Goal: Task Accomplishment & Management: Manage account settings

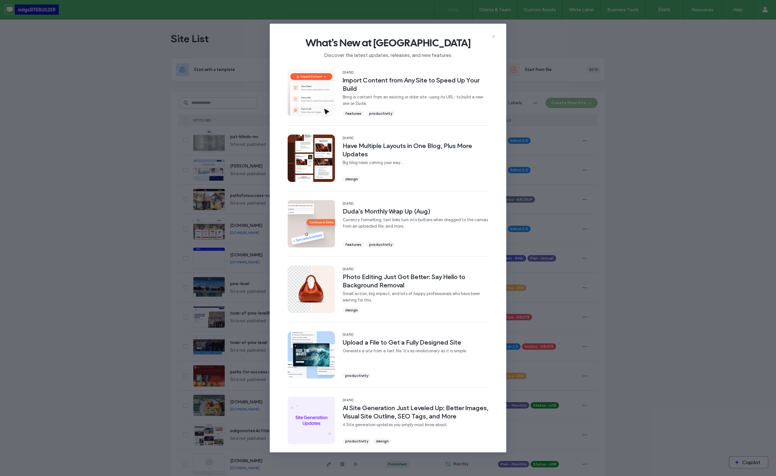
click at [493, 37] on use at bounding box center [493, 36] width 3 height 3
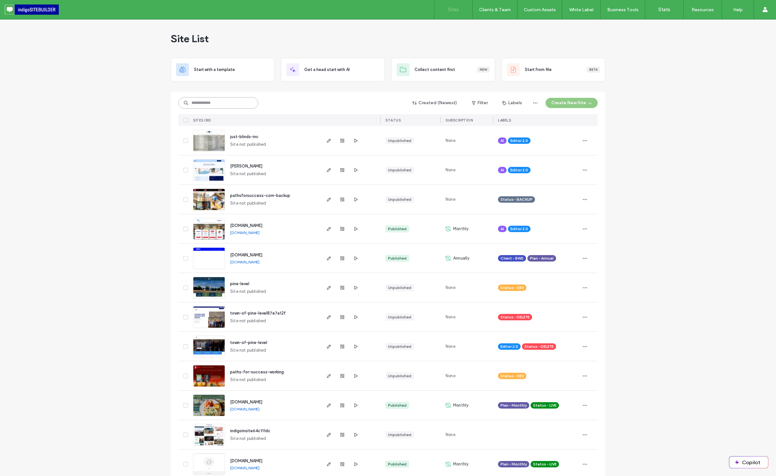
click at [218, 102] on input at bounding box center [218, 103] width 80 height 12
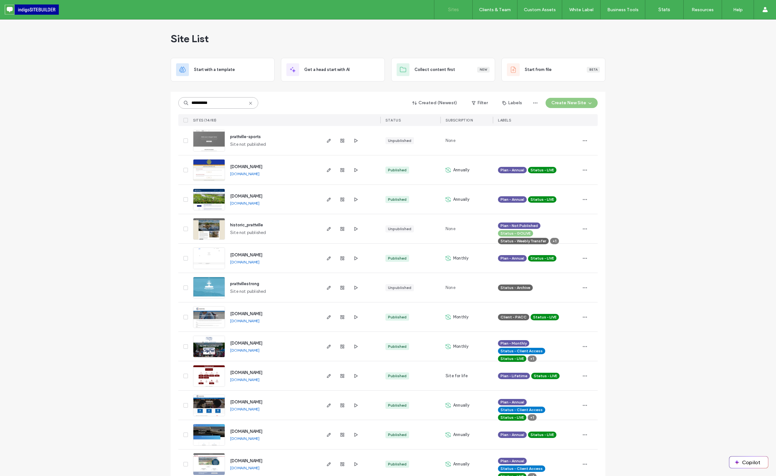
type input "**********"
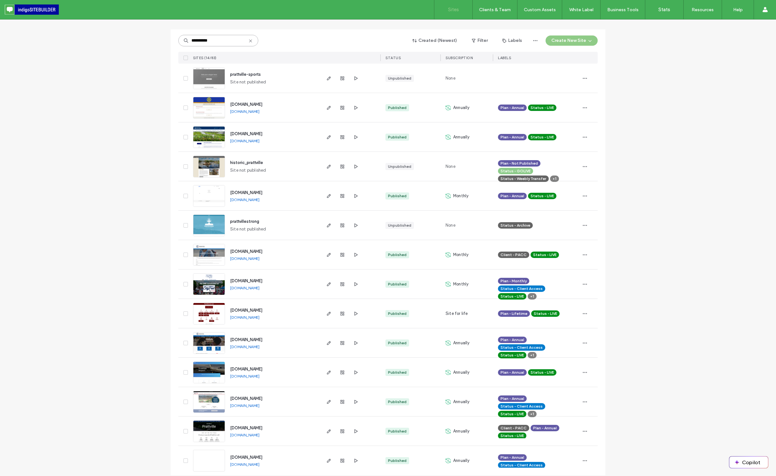
scroll to position [69, 0]
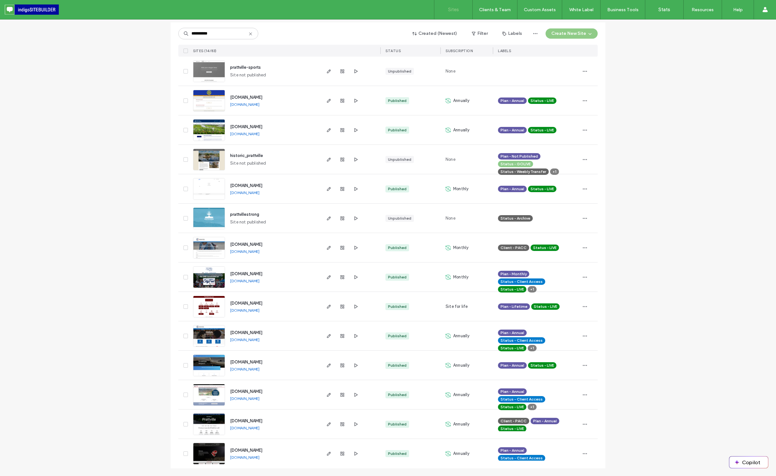
click at [236, 391] on span "[DOMAIN_NAME]" at bounding box center [246, 391] width 32 height 5
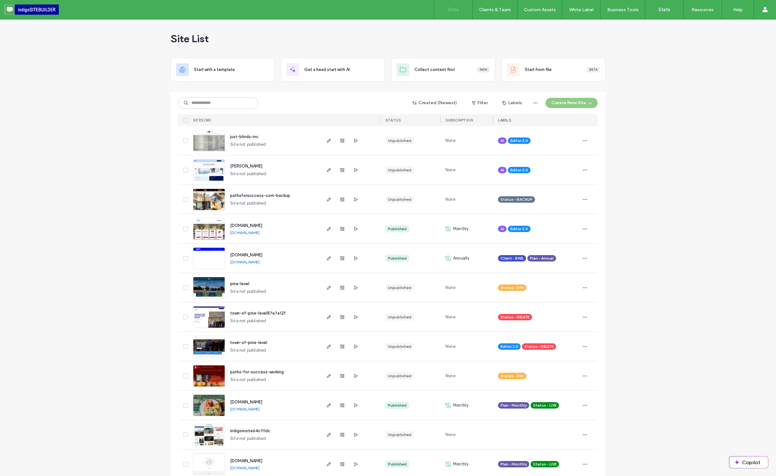
click at [223, 103] on input at bounding box center [218, 103] width 80 height 12
type input "*******"
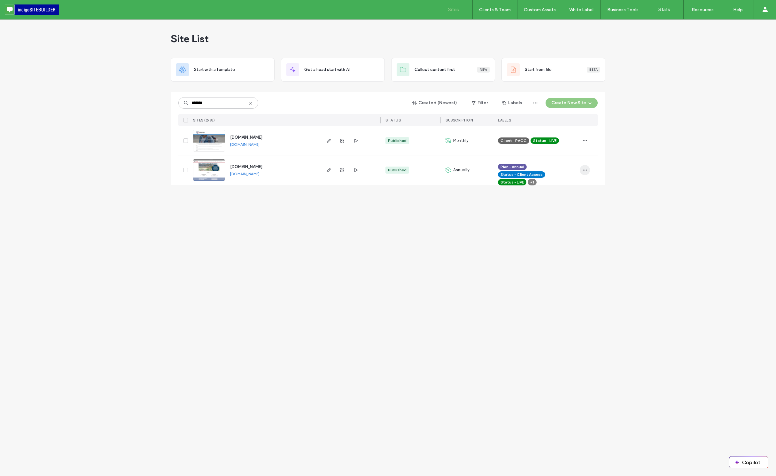
click at [583, 171] on icon "button" at bounding box center [584, 169] width 5 height 5
click at [565, 187] on span "Duplicate Site" at bounding box center [558, 186] width 27 height 6
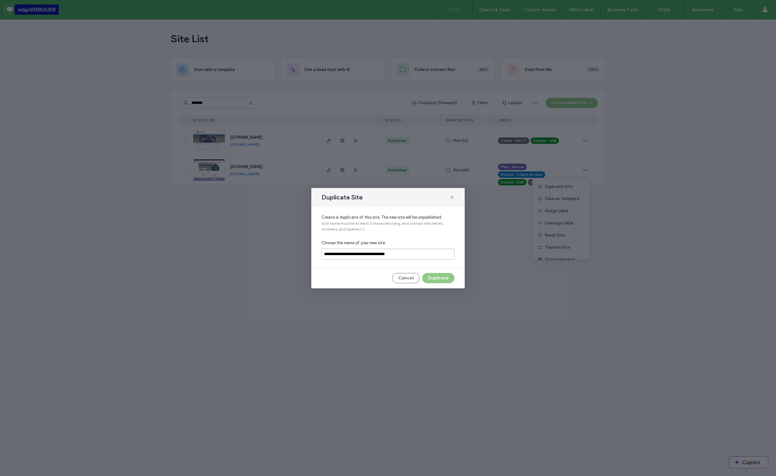
drag, startPoint x: 410, startPoint y: 256, endPoint x: 295, endPoint y: 250, distance: 115.2
click at [295, 250] on div "**********" at bounding box center [388, 238] width 776 height 476
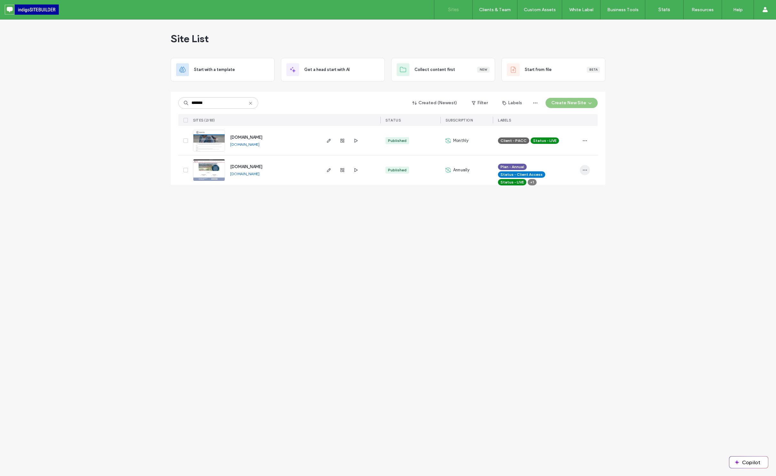
click at [584, 168] on icon "button" at bounding box center [584, 169] width 5 height 5
click at [553, 189] on span "Duplicate Site" at bounding box center [558, 186] width 27 height 6
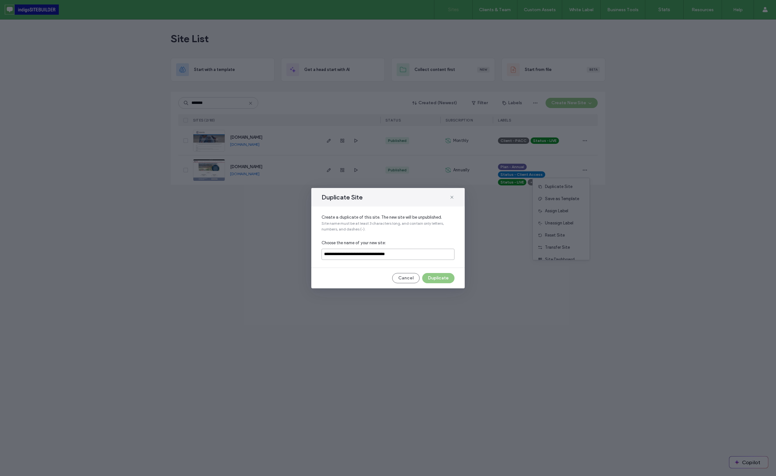
click at [363, 253] on input "**********" at bounding box center [387, 254] width 133 height 11
type input "**********"
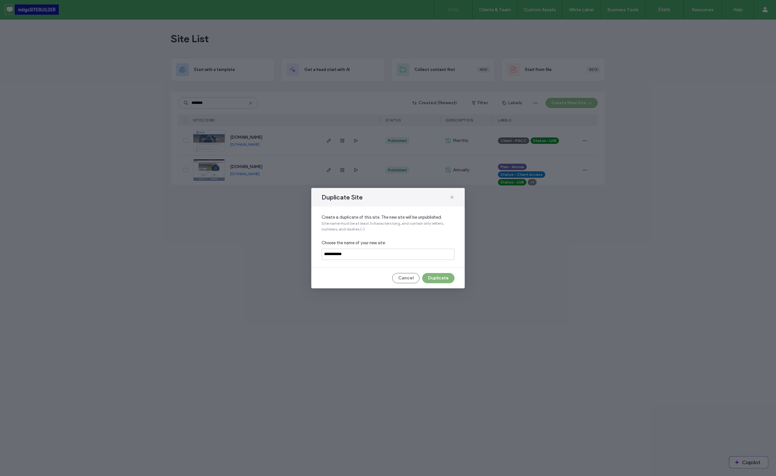
click at [438, 279] on button "Duplicate" at bounding box center [438, 278] width 32 height 10
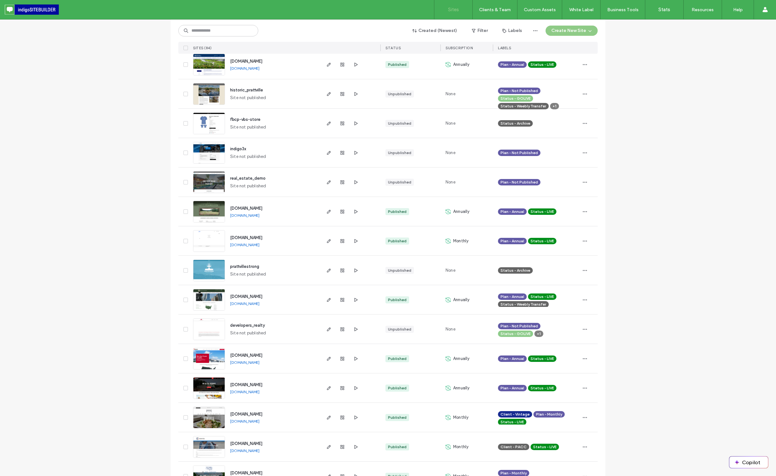
scroll to position [1878, 0]
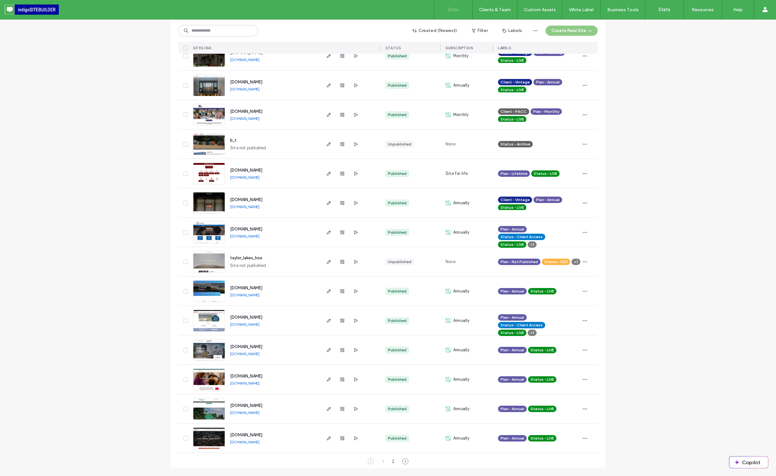
click at [238, 318] on span "[DOMAIN_NAME]" at bounding box center [246, 317] width 32 height 5
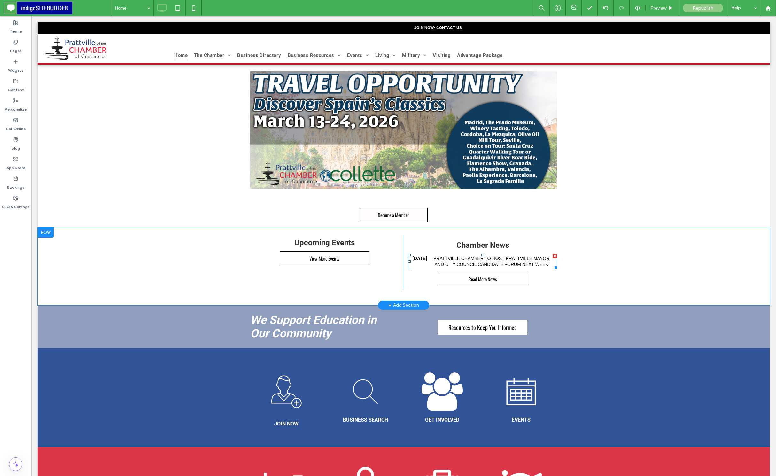
click at [555, 255] on div at bounding box center [554, 256] width 4 height 4
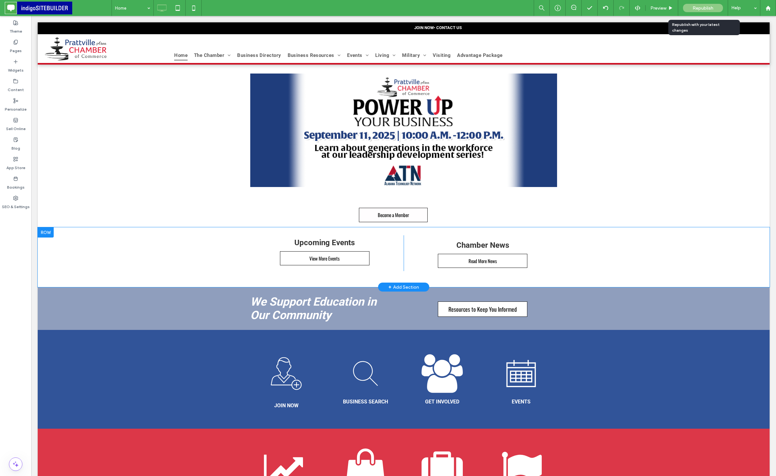
click at [695, 9] on span "Republish" at bounding box center [702, 7] width 21 height 5
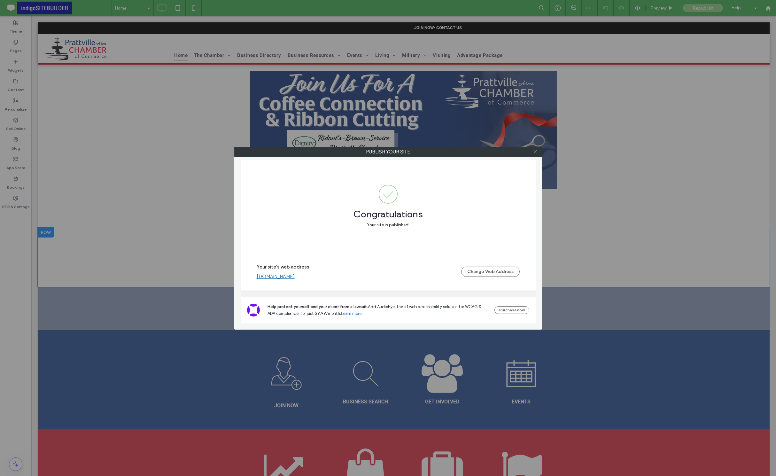
click at [534, 151] on use at bounding box center [534, 151] width 3 height 3
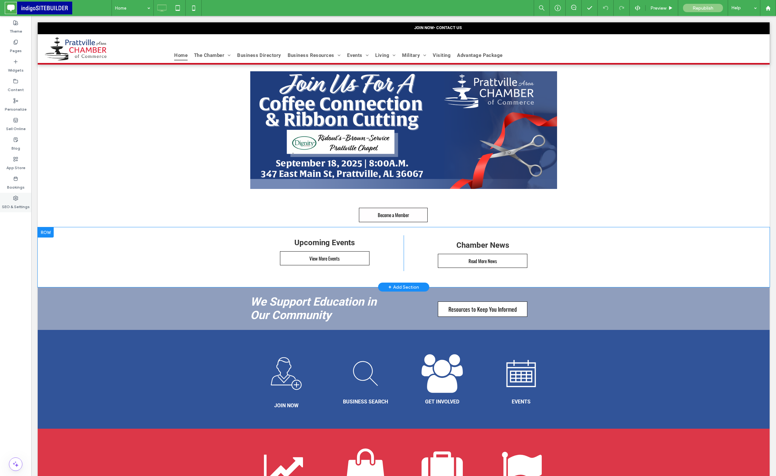
click at [13, 199] on icon at bounding box center [15, 198] width 5 height 5
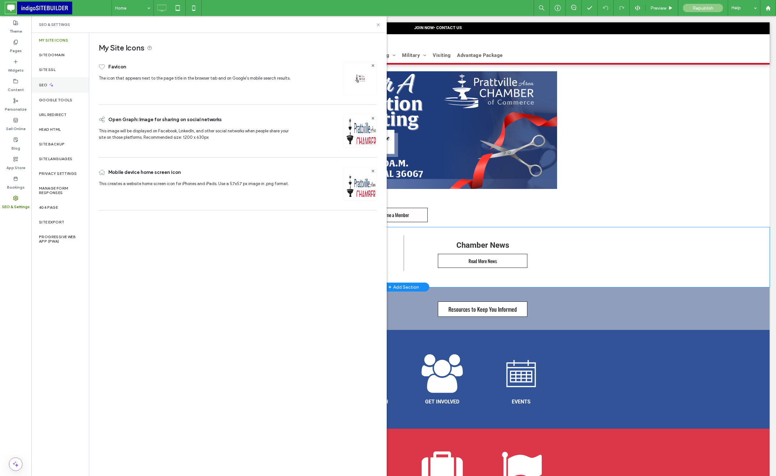
click at [44, 83] on label "SEO" at bounding box center [44, 85] width 10 height 4
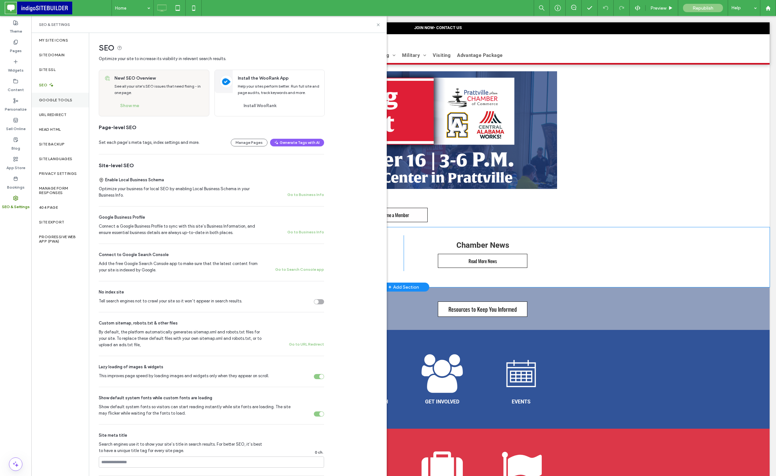
click at [42, 99] on label "Google Tools" at bounding box center [56, 100] width 34 height 4
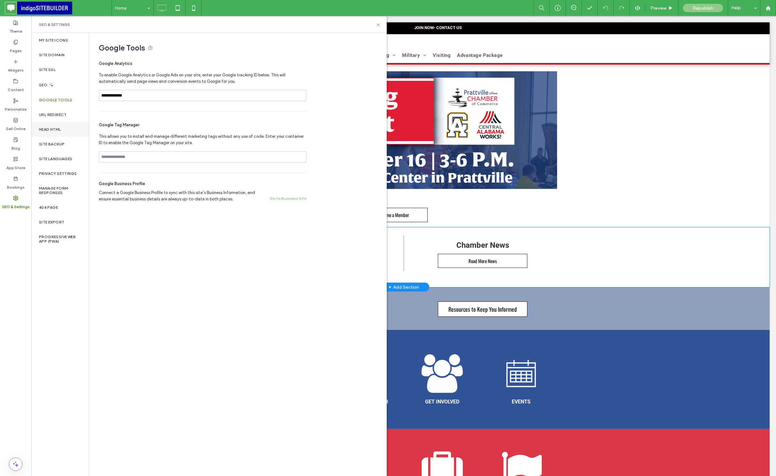
click at [44, 125] on div "Head HTML" at bounding box center [60, 129] width 58 height 15
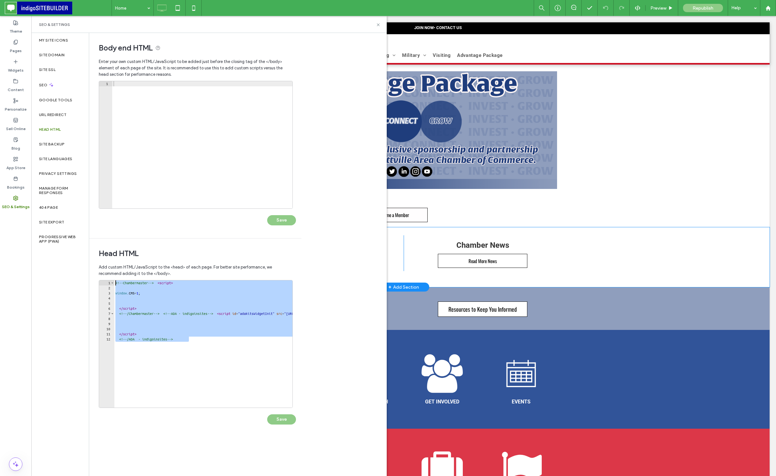
drag, startPoint x: 203, startPoint y: 341, endPoint x: 104, endPoint y: 281, distance: 115.9
click at [104, 281] on div "**********" at bounding box center [196, 344] width 194 height 128
type textarea "**********"
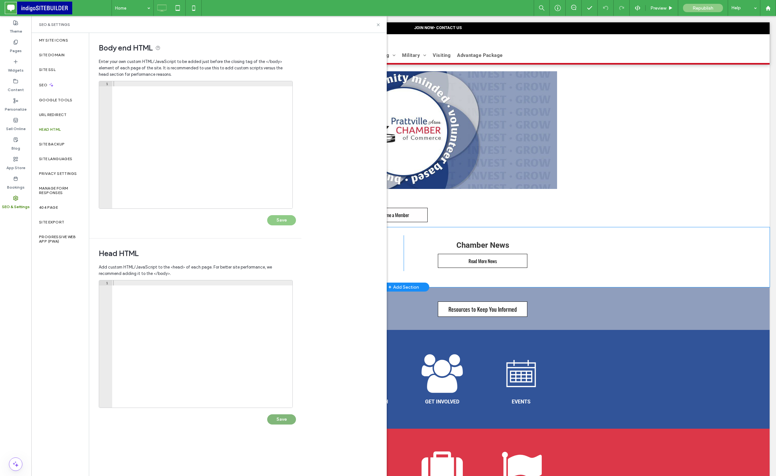
click at [282, 421] on button "Save" at bounding box center [281, 419] width 29 height 10
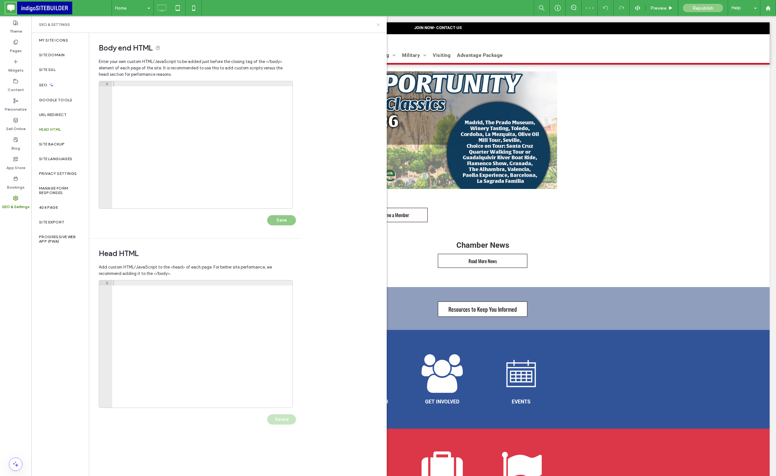
drag, startPoint x: 377, startPoint y: 23, endPoint x: 554, endPoint y: 129, distance: 206.1
click at [377, 23] on icon at bounding box center [378, 24] width 5 height 5
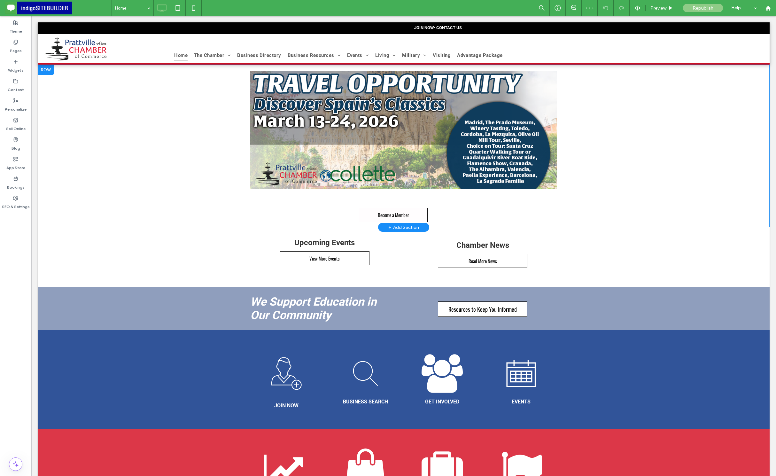
click at [609, 152] on div "Slide title Write your caption here Button Slide title Write your caption here …" at bounding box center [404, 146] width 732 height 163
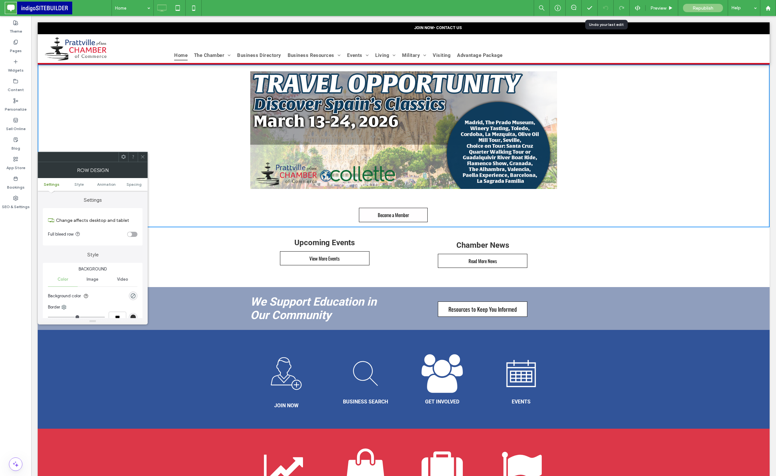
click at [604, 9] on icon at bounding box center [605, 7] width 5 height 5
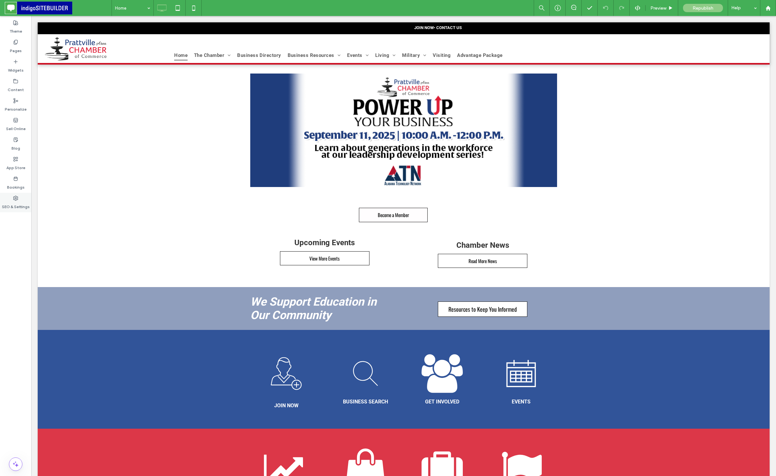
click at [15, 198] on use at bounding box center [15, 198] width 4 height 4
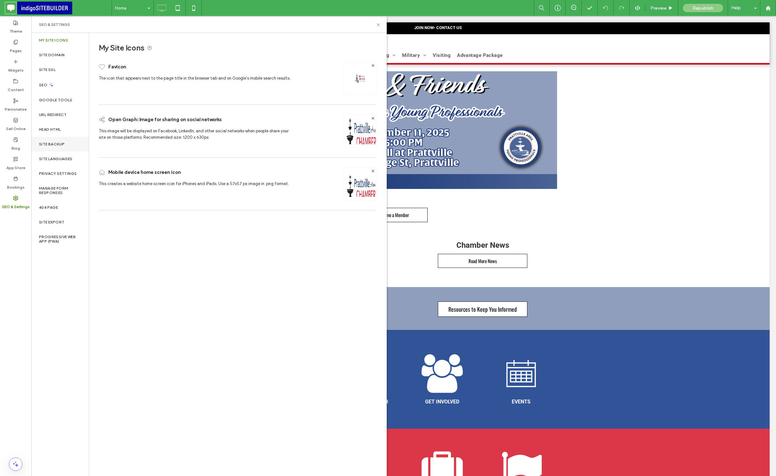
click at [48, 147] on div "Site Backup" at bounding box center [60, 144] width 58 height 15
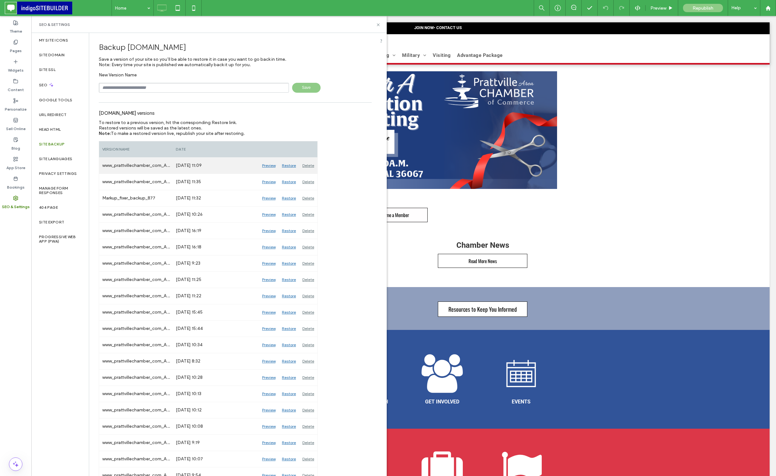
click at [289, 166] on div "Restore" at bounding box center [289, 166] width 20 height 16
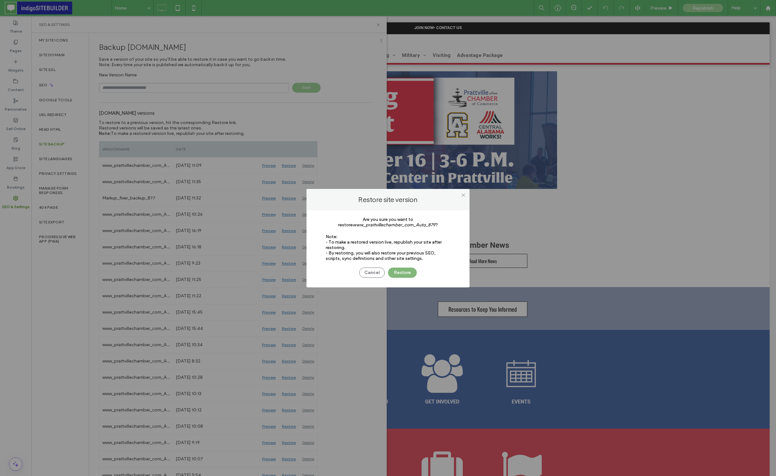
click at [400, 273] on button "Restore" at bounding box center [402, 272] width 29 height 10
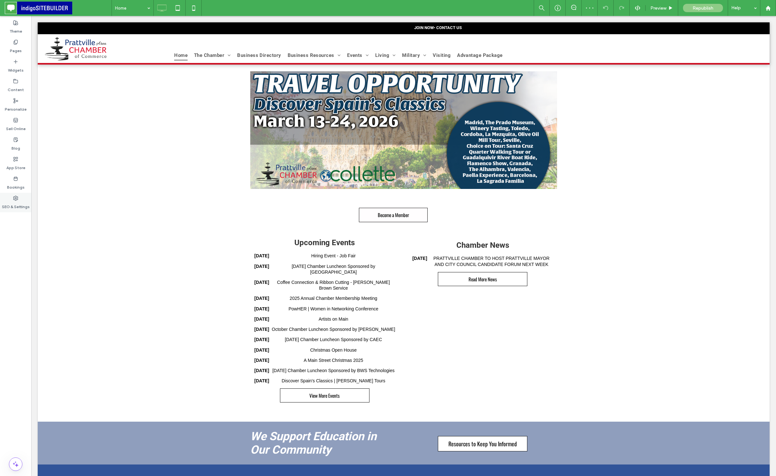
click at [12, 196] on div "SEO & Settings" at bounding box center [15, 202] width 31 height 19
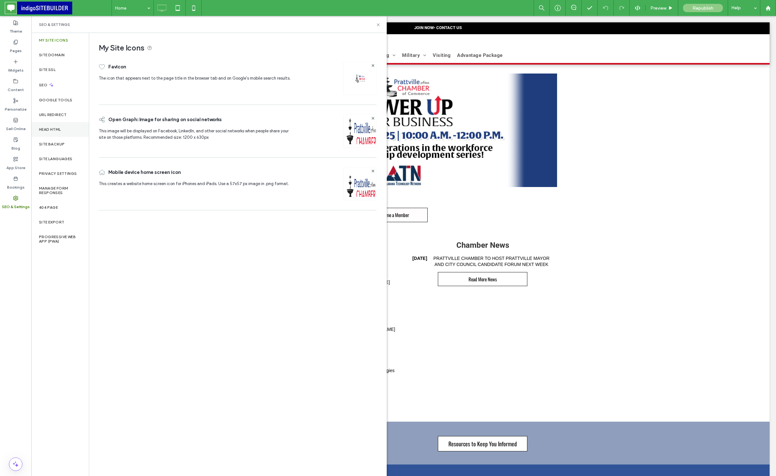
click at [56, 132] on div "Head HTML" at bounding box center [60, 129] width 58 height 15
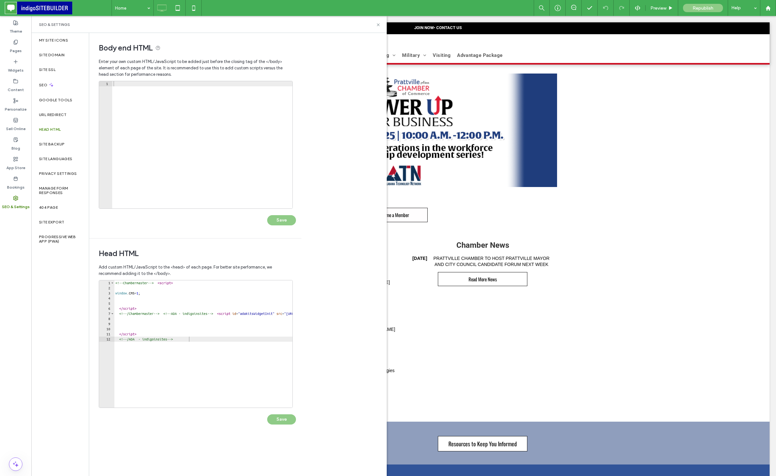
click at [190, 348] on div "<!-- Chambermaster --> < script > window . CMS = 1 ; </ script > <!-- /Chamberm…" at bounding box center [276, 348] width 325 height 137
type textarea "**********"
click at [274, 417] on button "Save" at bounding box center [281, 419] width 29 height 10
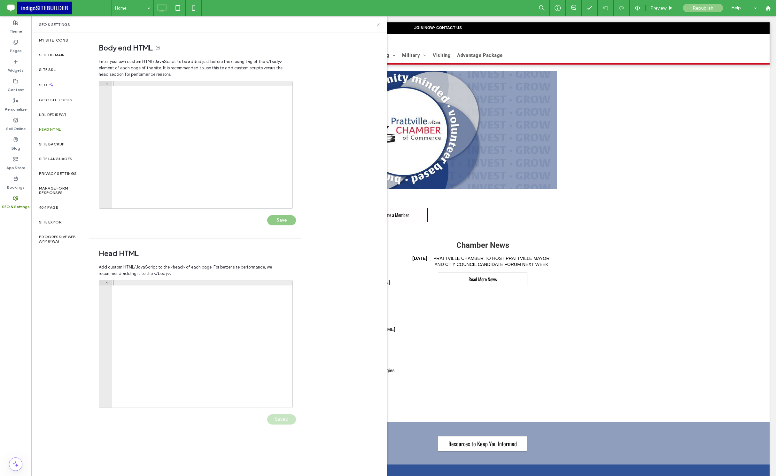
drag, startPoint x: 378, startPoint y: 25, endPoint x: 364, endPoint y: 38, distance: 19.2
click at [378, 25] on icon at bounding box center [378, 24] width 5 height 5
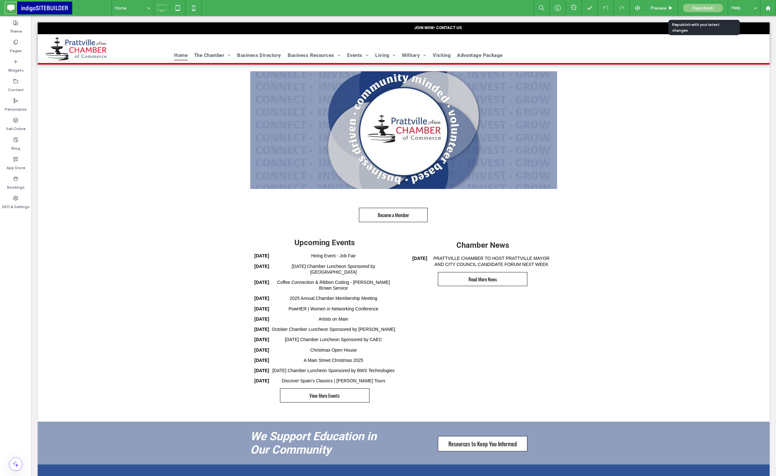
click at [697, 9] on span "Republish" at bounding box center [702, 7] width 21 height 5
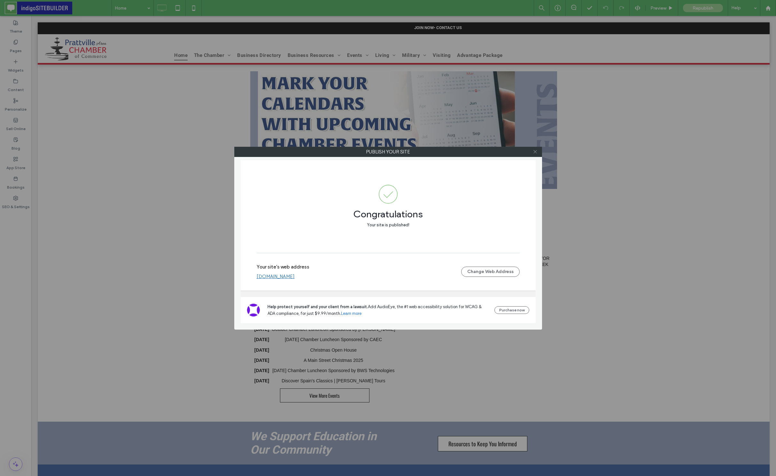
click at [535, 151] on icon at bounding box center [535, 151] width 5 height 5
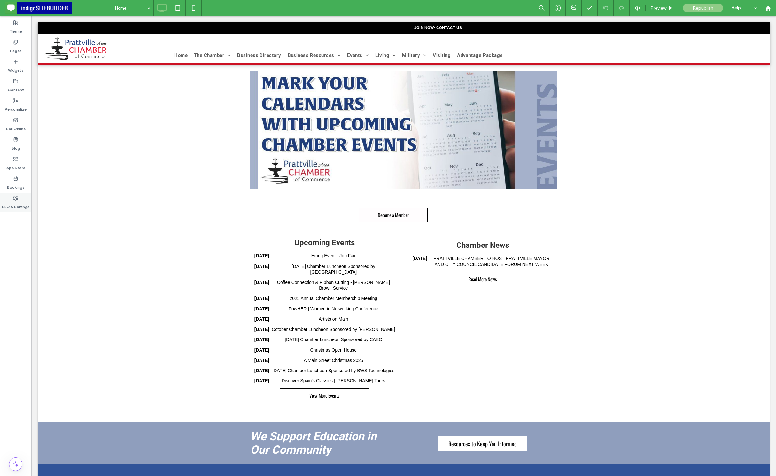
click at [12, 199] on div "SEO & Settings" at bounding box center [15, 202] width 31 height 19
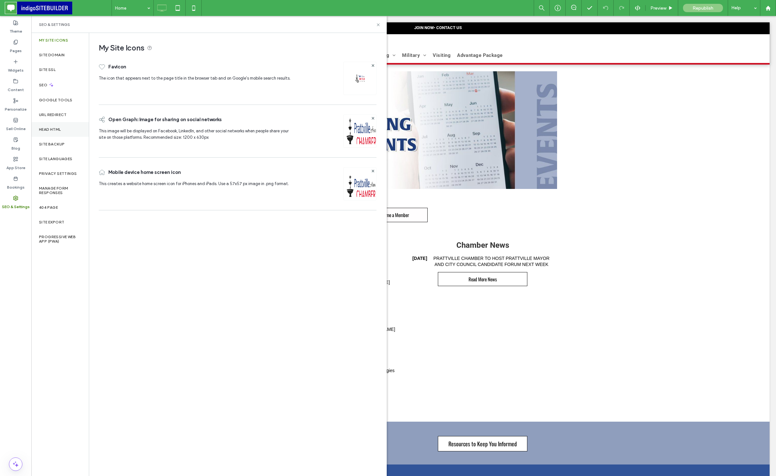
click at [46, 128] on label "Head HTML" at bounding box center [50, 129] width 22 height 4
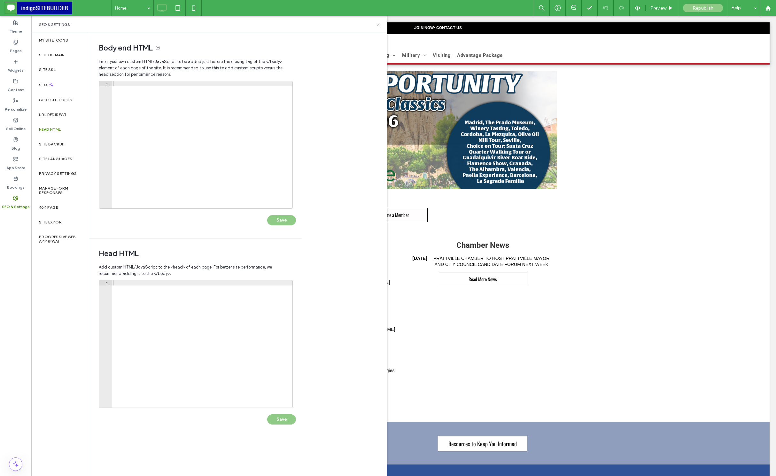
drag, startPoint x: 379, startPoint y: 26, endPoint x: 351, endPoint y: 11, distance: 31.0
click at [379, 26] on use at bounding box center [378, 24] width 3 height 3
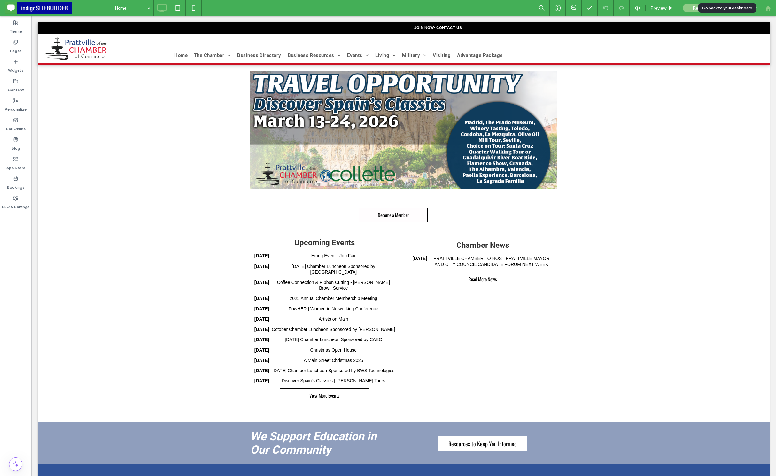
click at [768, 11] on icon at bounding box center [767, 7] width 5 height 5
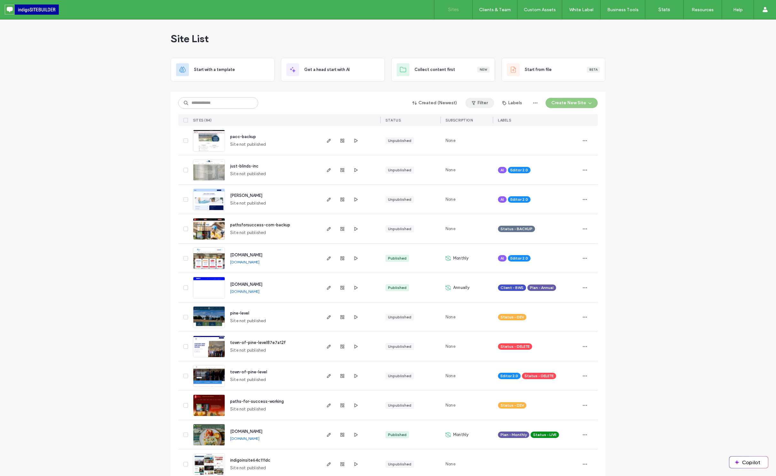
click at [482, 106] on button "Filter" at bounding box center [479, 103] width 29 height 10
click at [400, 119] on span at bounding box center [400, 119] width 6 height 6
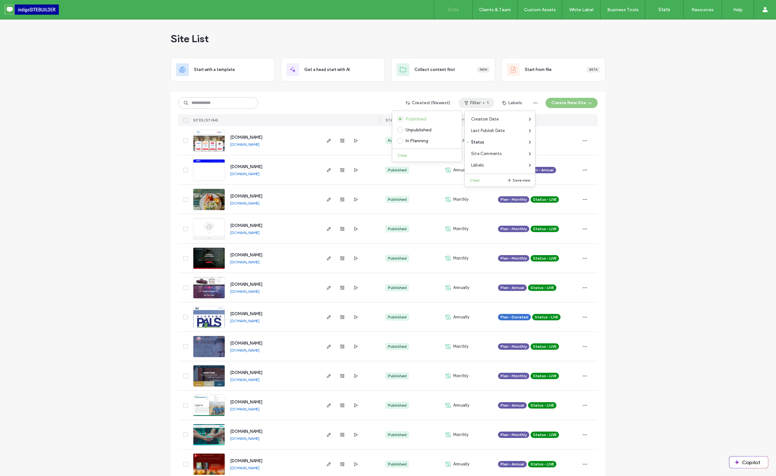
click at [428, 103] on button "Created (Newest)" at bounding box center [428, 103] width 56 height 10
click at [391, 103] on div "Created (Newest) Filter 1 Labels Create New Site" at bounding box center [387, 103] width 419 height 12
click at [407, 103] on icon "button" at bounding box center [407, 102] width 5 height 5
click at [375, 102] on div "Created (Newest) Filter 1 Labels Create New Site" at bounding box center [387, 103] width 419 height 12
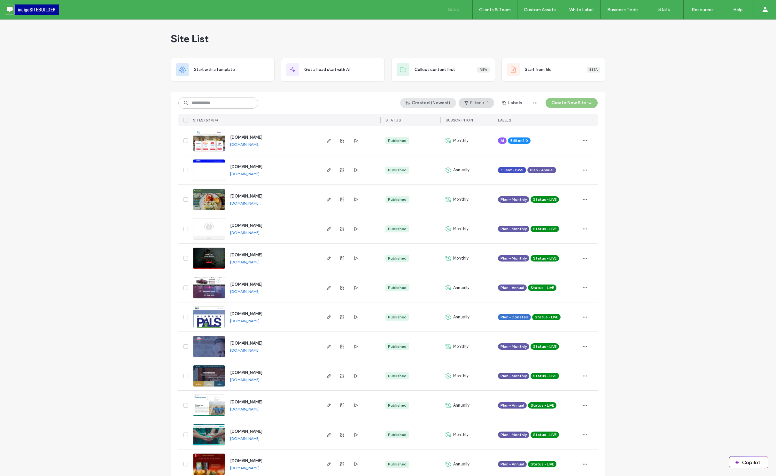
click at [411, 102] on span "button" at bounding box center [408, 103] width 6 height 10
click at [418, 190] on span "Oldest" at bounding box center [419, 192] width 14 height 6
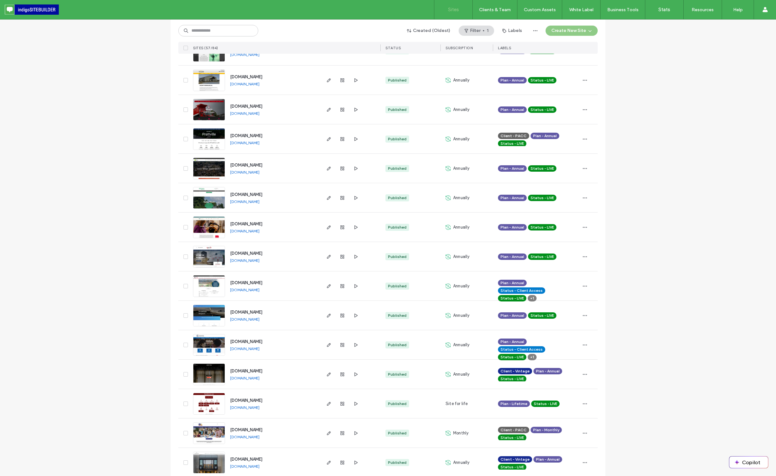
scroll to position [153, 0]
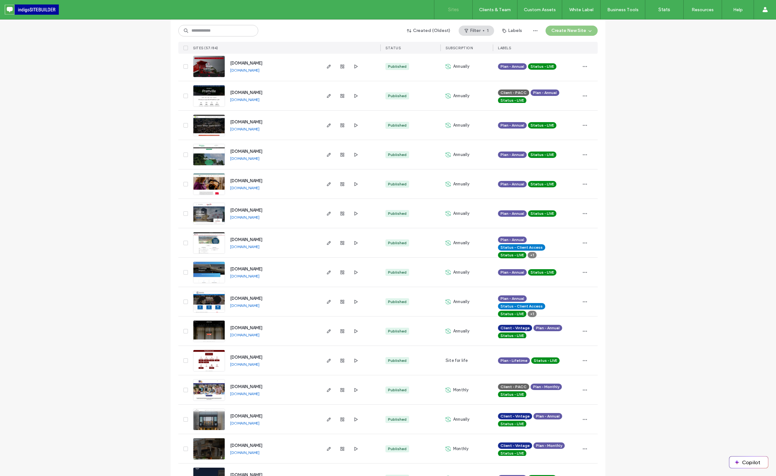
scroll to position [230, 0]
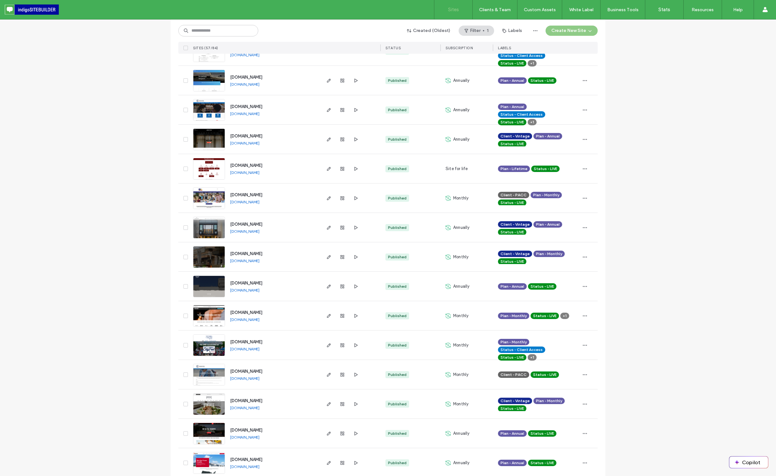
scroll to position [345, 0]
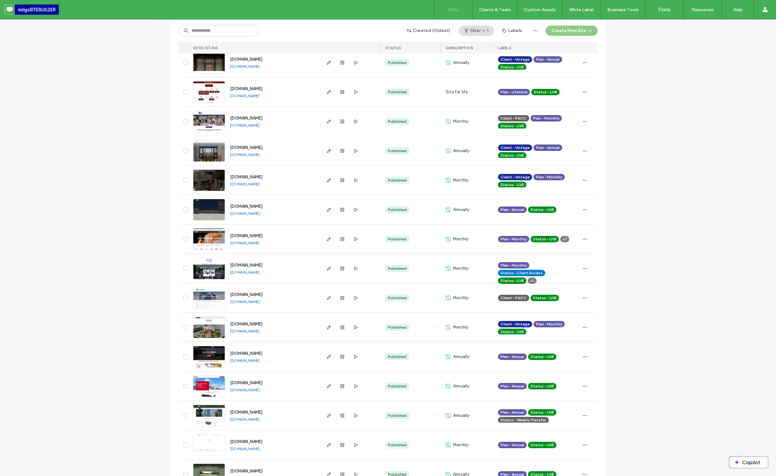
scroll to position [498, 0]
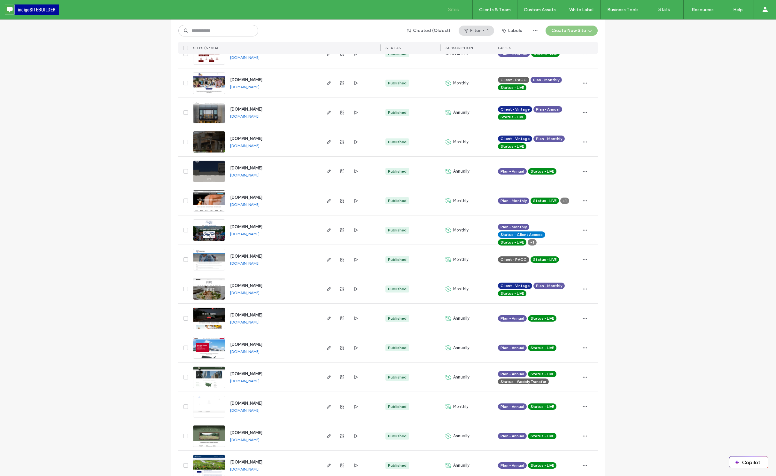
click at [69, 202] on div "Site List Start with a template Get a head start with AI Collect content first …" at bounding box center [388, 416] width 776 height 1790
click at [120, 275] on div "Site List Start with a template Get a head start with AI Collect content first …" at bounding box center [388, 416] width 776 height 1790
click at [97, 202] on div "Site List Start with a template Get a head start with AI Collect content first …" at bounding box center [388, 416] width 776 height 1790
click at [102, 238] on div "Site List Start with a template Get a head start with AI Collect content first …" at bounding box center [388, 416] width 776 height 1790
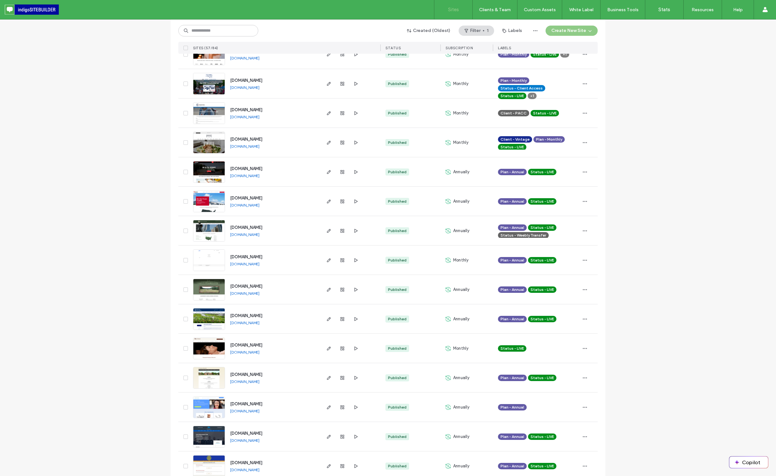
scroll to position [652, 0]
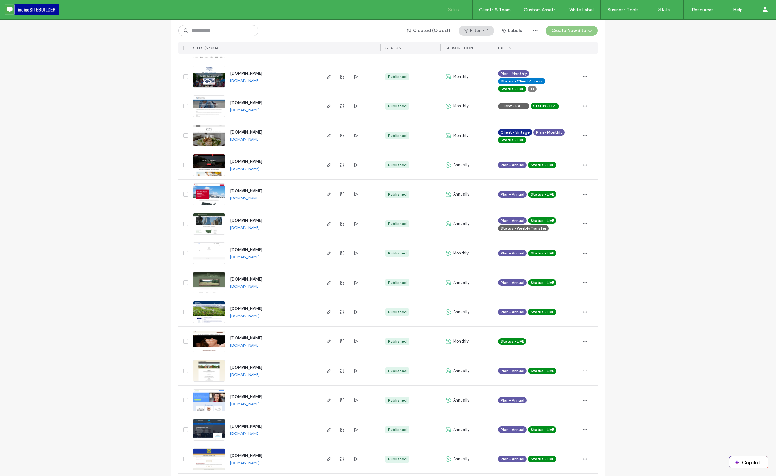
click at [124, 305] on div "Site List Start with a template Get a head start with AI Collect content first …" at bounding box center [388, 263] width 776 height 1790
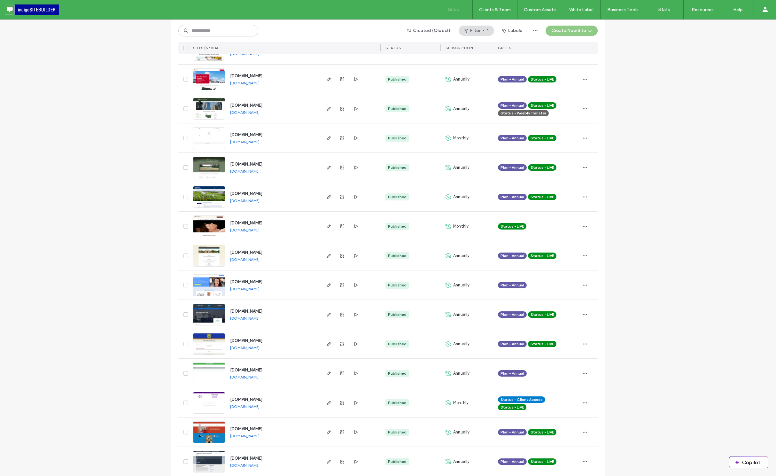
scroll to position [728, 0]
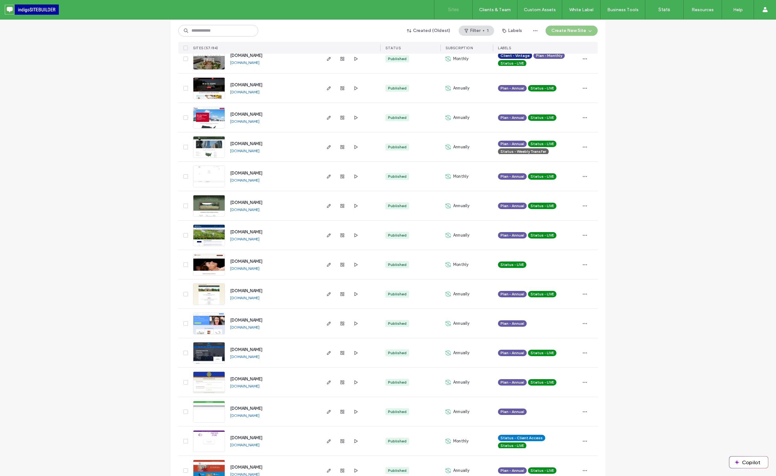
click at [132, 241] on div "Site List Start with a template Get a head start with AI Collect content first …" at bounding box center [388, 186] width 776 height 1790
click at [134, 246] on div "Site List Start with a template Get a head start with AI Collect content first …" at bounding box center [388, 186] width 776 height 1790
click at [92, 199] on div "Site List Start with a template Get a head start with AI Collect content first …" at bounding box center [388, 186] width 776 height 1790
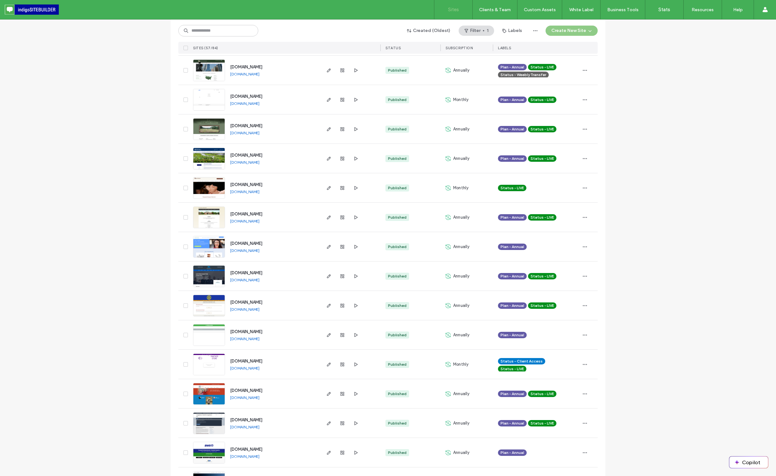
scroll to position [844, 0]
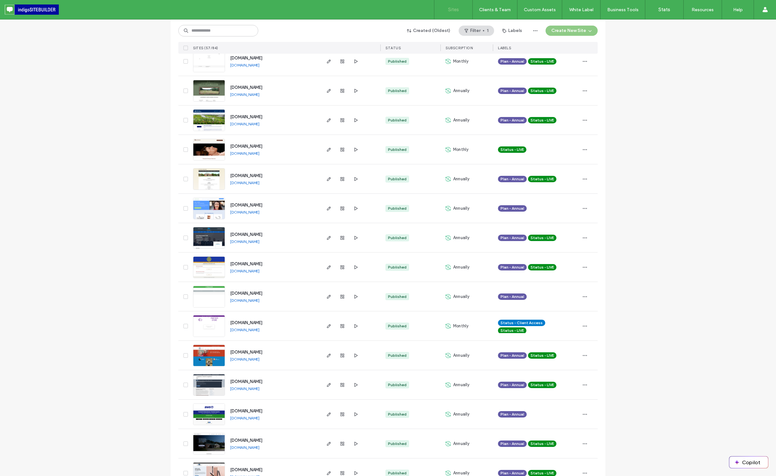
click at [107, 228] on div "Site List Start with a template Get a head start with AI Collect content first …" at bounding box center [388, 71] width 776 height 1790
click at [87, 208] on div "Site List Start with a template Get a head start with AI Collect content first …" at bounding box center [388, 71] width 776 height 1790
click at [118, 231] on div "Site List Start with a template Get a head start with AI Collect content first …" at bounding box center [388, 71] width 776 height 1790
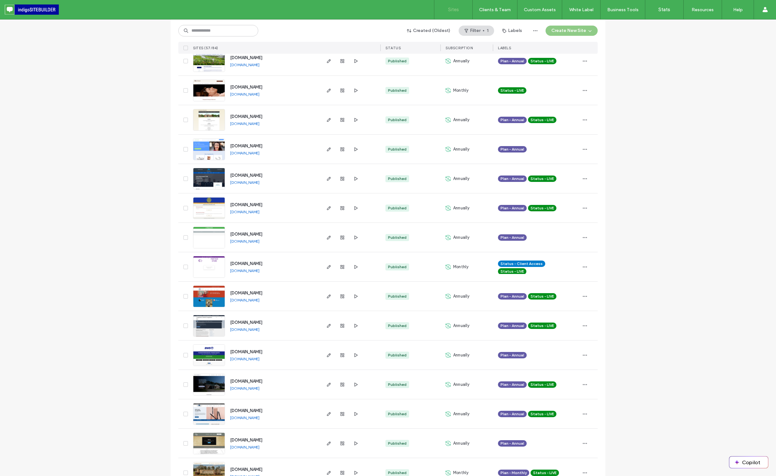
scroll to position [920, 0]
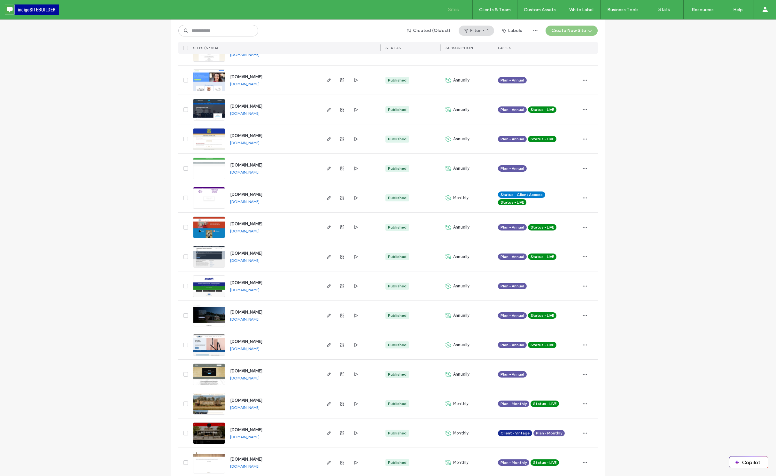
scroll to position [959, 0]
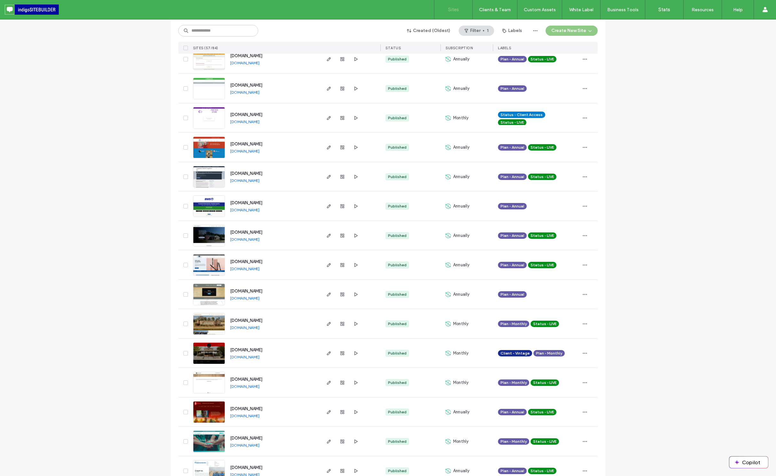
scroll to position [1112, 0]
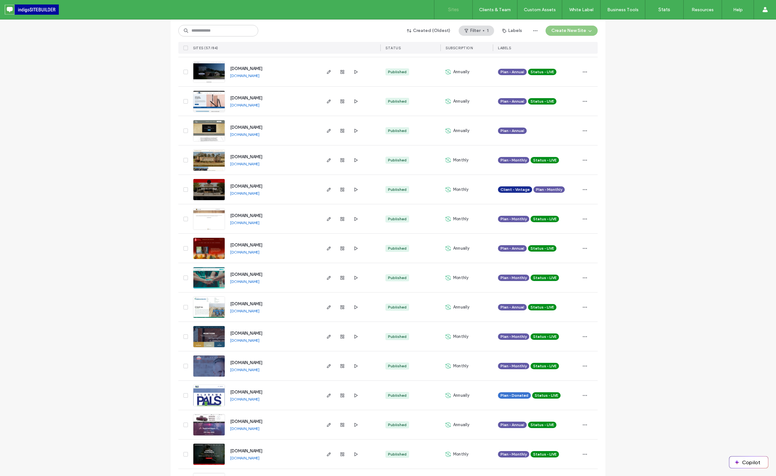
scroll to position [1227, 0]
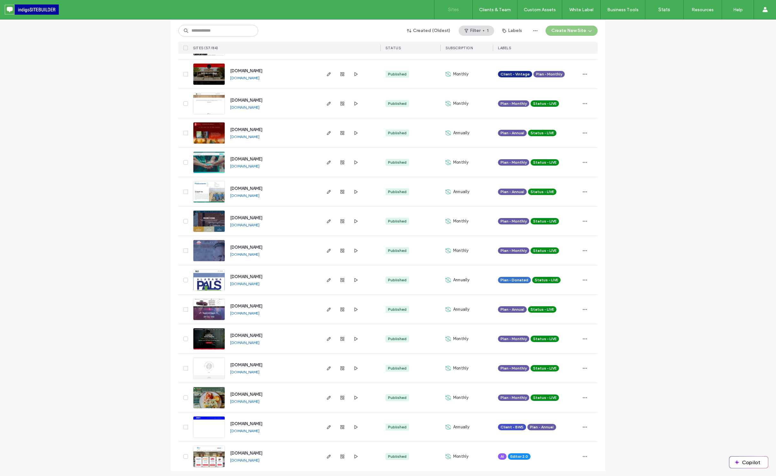
scroll to position [1333, 0]
